Goal: Find specific page/section: Find specific page/section

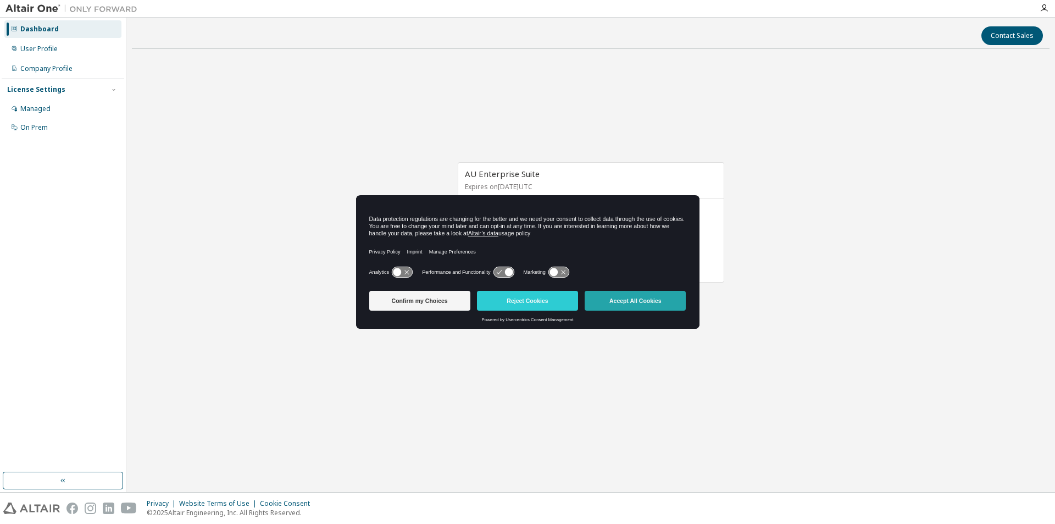
click at [625, 305] on button "Accept All Cookies" at bounding box center [635, 301] width 101 height 20
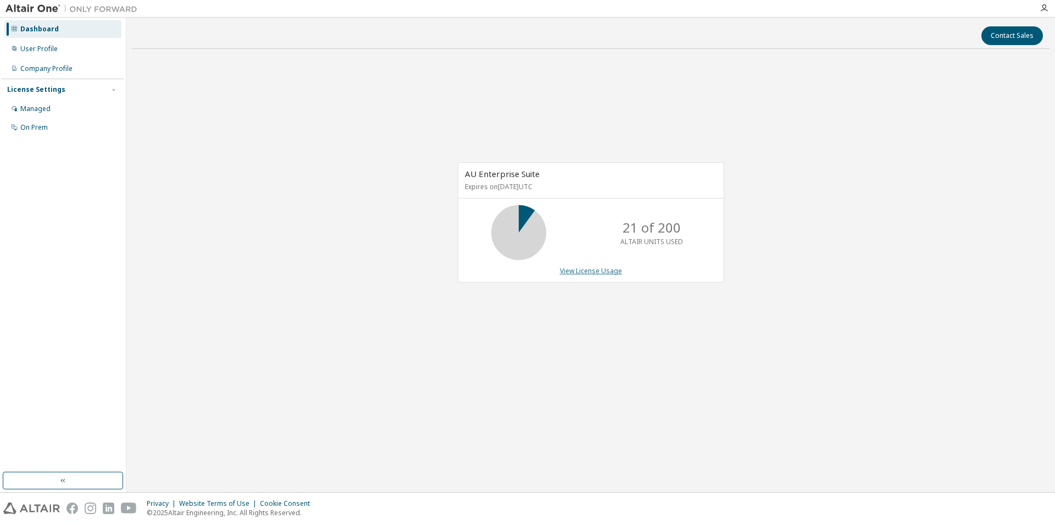
click at [604, 270] on link "View License Usage" at bounding box center [591, 270] width 62 height 9
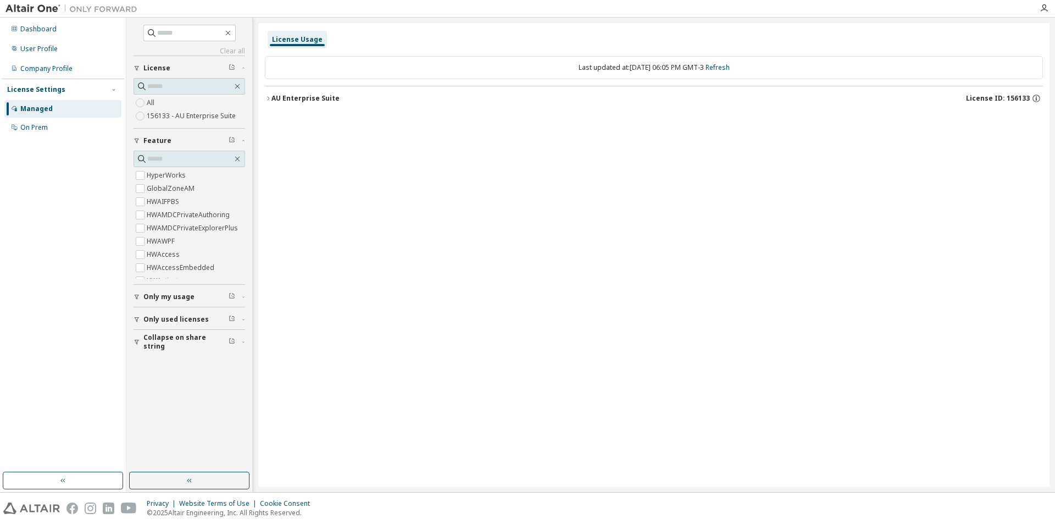
click at [1002, 92] on button "AU Enterprise Suite License ID: 156133" at bounding box center [654, 98] width 778 height 24
